Goal: Information Seeking & Learning: Learn about a topic

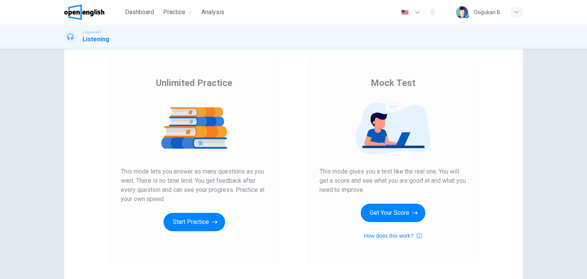
scroll to position [38, 0]
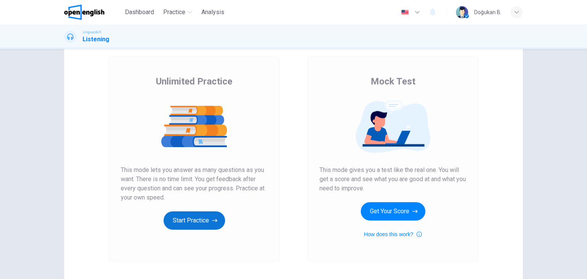
click at [189, 220] on button "Start Practice" at bounding box center [195, 220] width 62 height 18
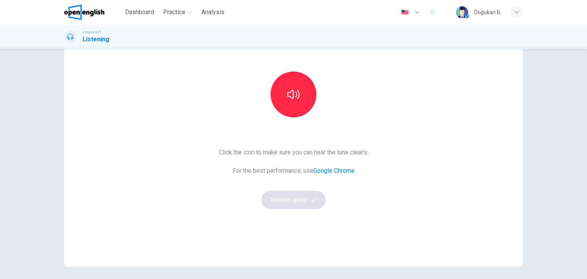
scroll to position [76, 0]
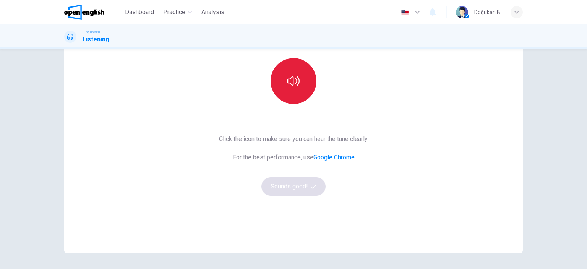
click at [293, 94] on button "button" at bounding box center [293, 81] width 46 height 46
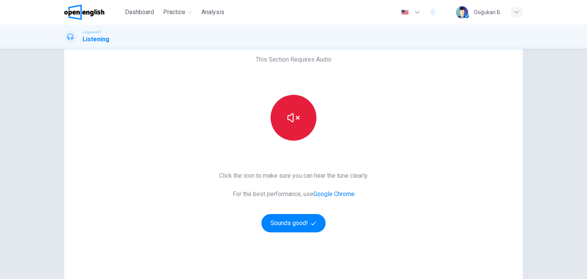
scroll to position [38, 0]
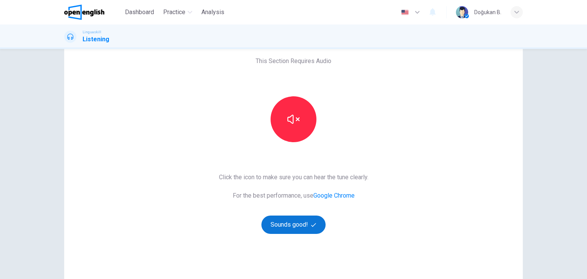
click at [301, 220] on button "Sounds good!" at bounding box center [293, 224] width 64 height 18
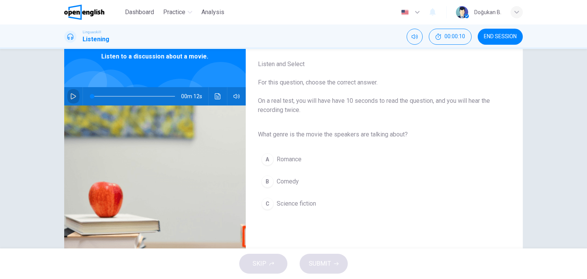
click at [74, 97] on icon "button" at bounding box center [73, 96] width 6 height 6
click at [71, 97] on icon "button" at bounding box center [73, 96] width 6 height 6
click at [261, 202] on div "C" at bounding box center [267, 204] width 12 height 12
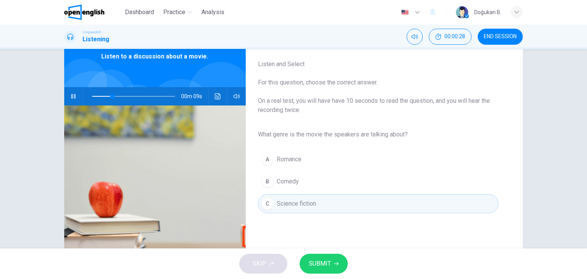
click at [309, 265] on span "SUBMIT" at bounding box center [320, 263] width 22 height 11
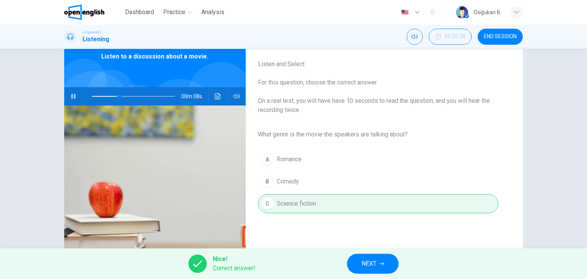
type input "**"
click at [359, 260] on button "NEXT" at bounding box center [373, 264] width 52 height 20
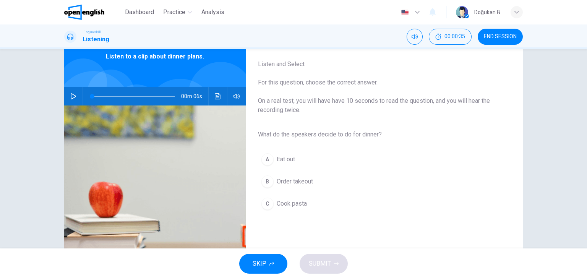
click at [67, 94] on button "button" at bounding box center [73, 96] width 12 height 18
type input "*"
click at [269, 204] on div "C" at bounding box center [267, 204] width 12 height 12
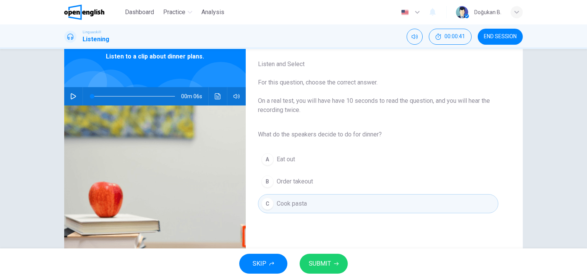
click at [319, 255] on button "SUBMIT" at bounding box center [324, 264] width 48 height 20
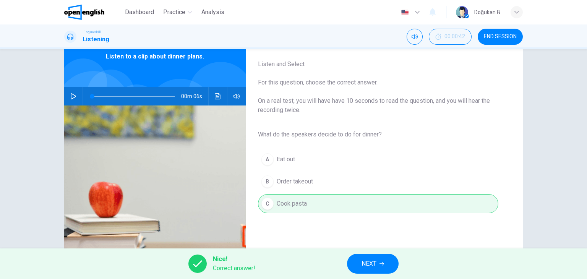
click at [373, 266] on span "NEXT" at bounding box center [368, 263] width 15 height 11
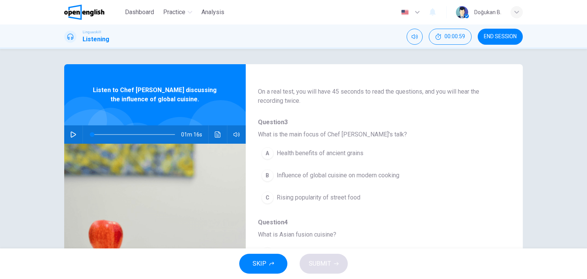
click at [70, 135] on icon "button" at bounding box center [73, 134] width 6 height 6
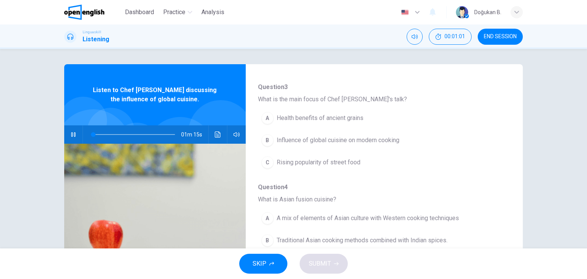
scroll to position [76, 0]
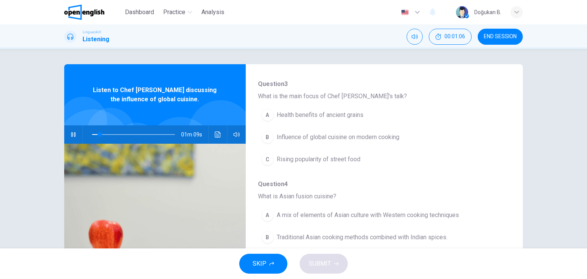
click at [267, 136] on div "B" at bounding box center [267, 137] width 12 height 12
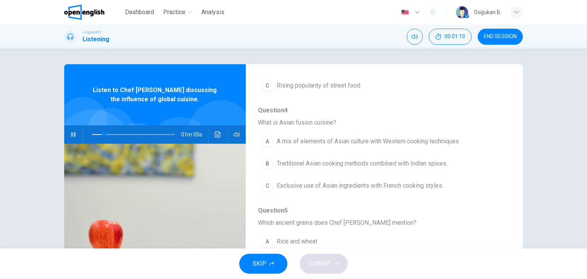
scroll to position [153, 0]
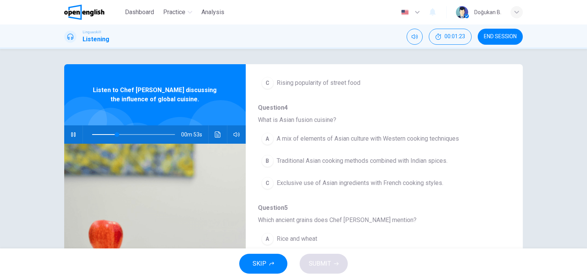
click at [267, 135] on div "A" at bounding box center [267, 139] width 12 height 12
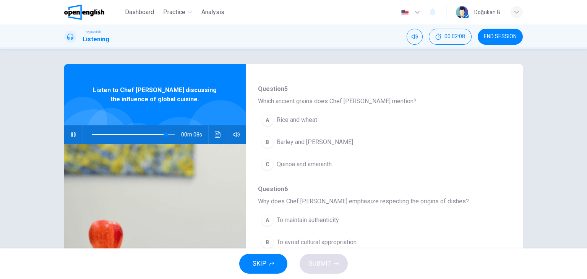
scroll to position [267, 0]
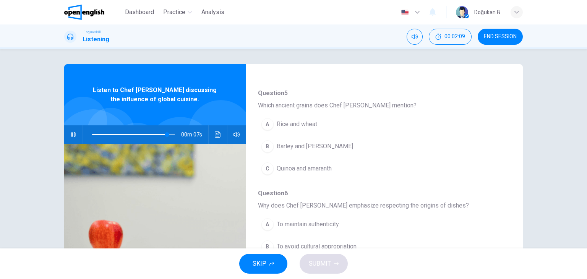
click at [142, 133] on span at bounding box center [133, 134] width 83 height 11
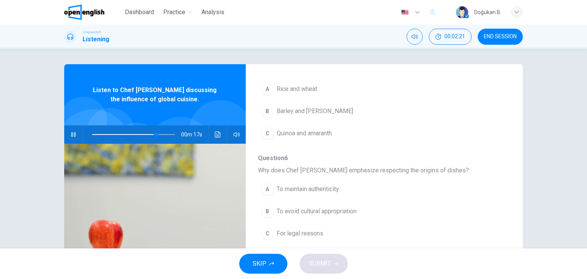
scroll to position [306, 0]
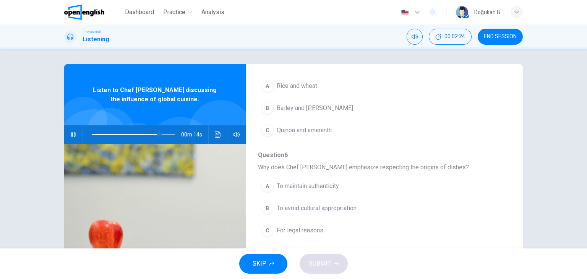
click at [318, 204] on span "To avoid cultural appropriation" at bounding box center [317, 208] width 80 height 9
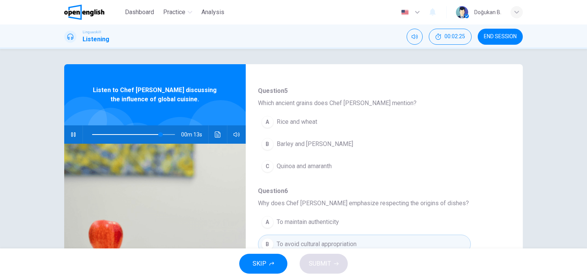
scroll to position [267, 0]
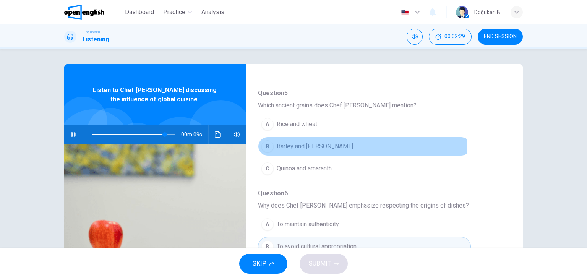
click at [323, 142] on button "B Barley and [PERSON_NAME]" at bounding box center [364, 146] width 213 height 19
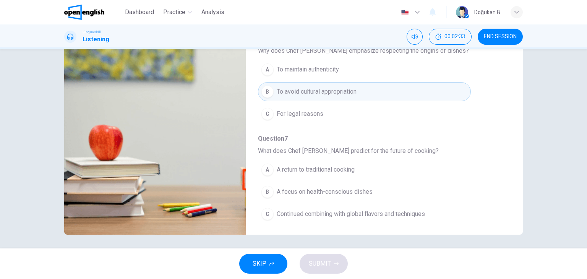
scroll to position [97, 0]
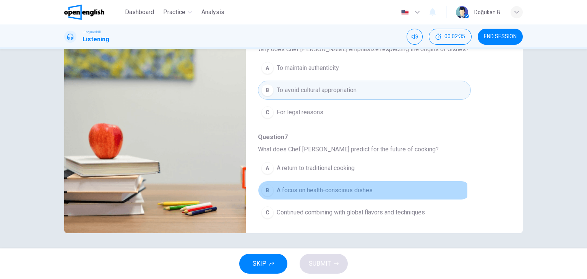
click at [311, 188] on span "A focus on health-conscious dishes" at bounding box center [325, 190] width 96 height 9
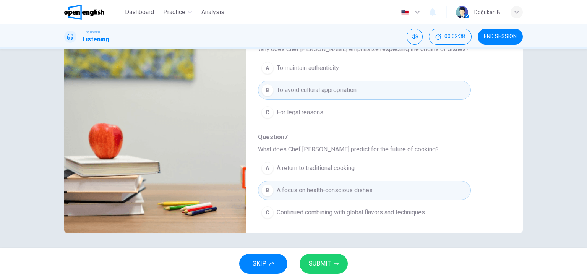
type input "*"
click at [327, 257] on button "SUBMIT" at bounding box center [324, 264] width 48 height 20
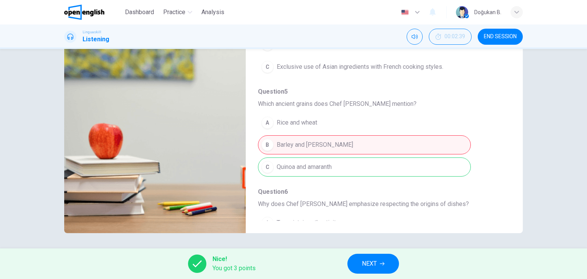
scroll to position [327, 0]
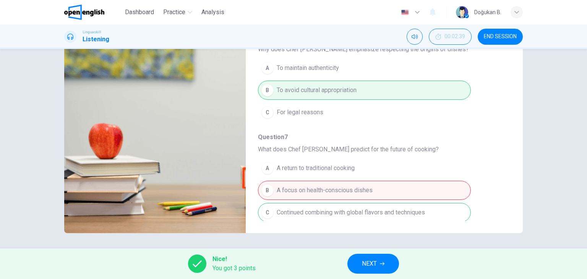
click at [374, 261] on span "NEXT" at bounding box center [369, 263] width 15 height 11
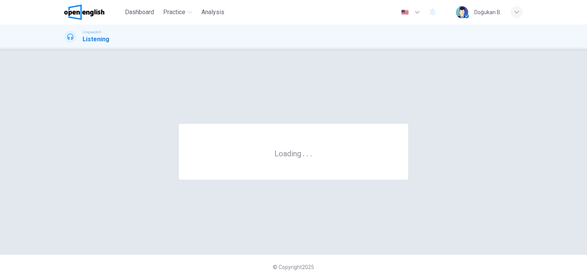
scroll to position [0, 0]
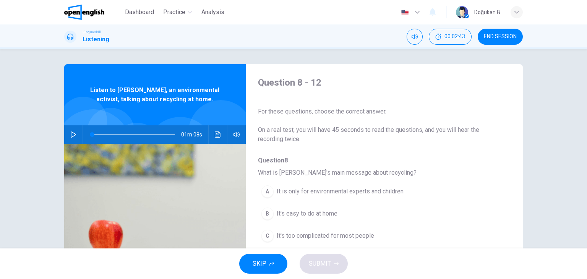
click at [494, 35] on span "END SESSION" at bounding box center [500, 37] width 33 height 6
